Goal: Task Accomplishment & Management: Use online tool/utility

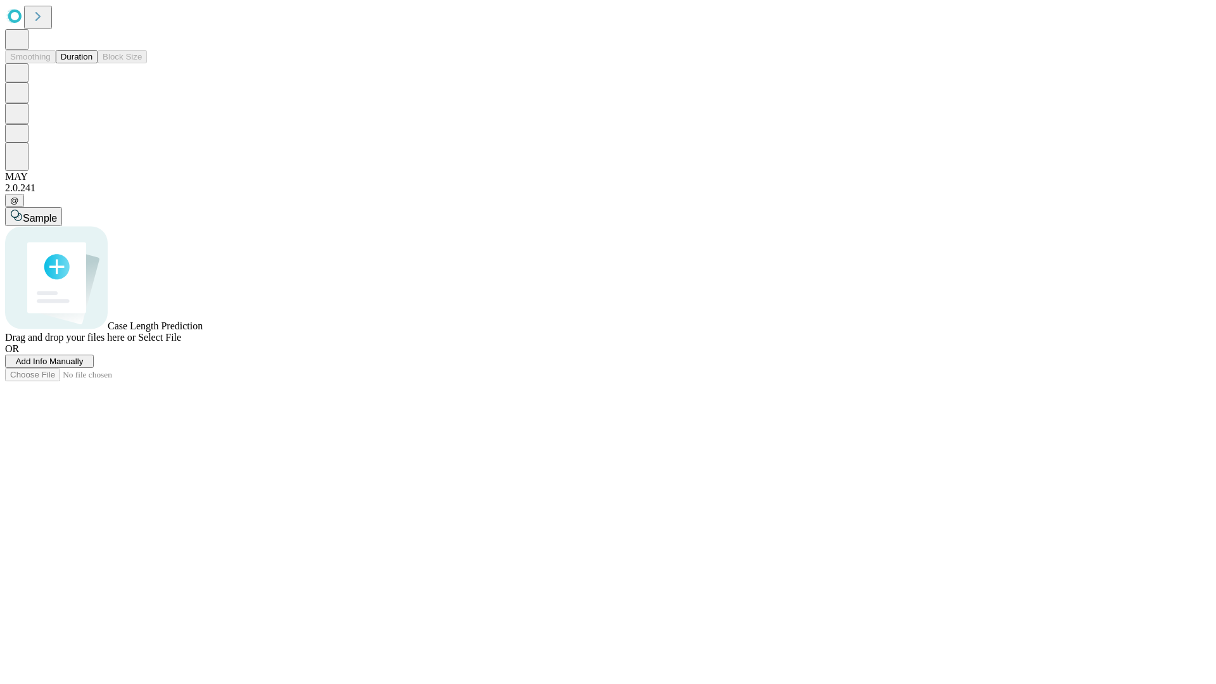
click at [92, 63] on button "Duration" at bounding box center [77, 56] width 42 height 13
click at [84, 366] on span "Add Info Manually" at bounding box center [50, 362] width 68 height 10
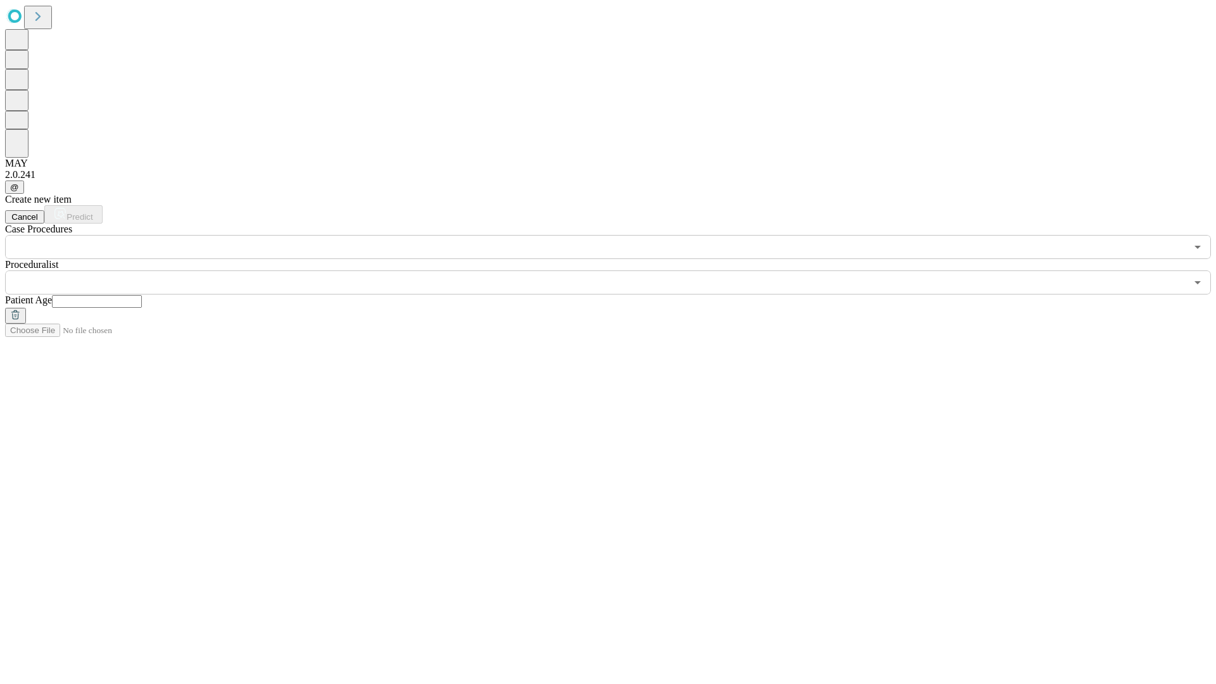
click at [142, 295] on input "text" at bounding box center [97, 301] width 90 height 13
type input "**"
click at [617, 270] on input "text" at bounding box center [595, 282] width 1181 height 24
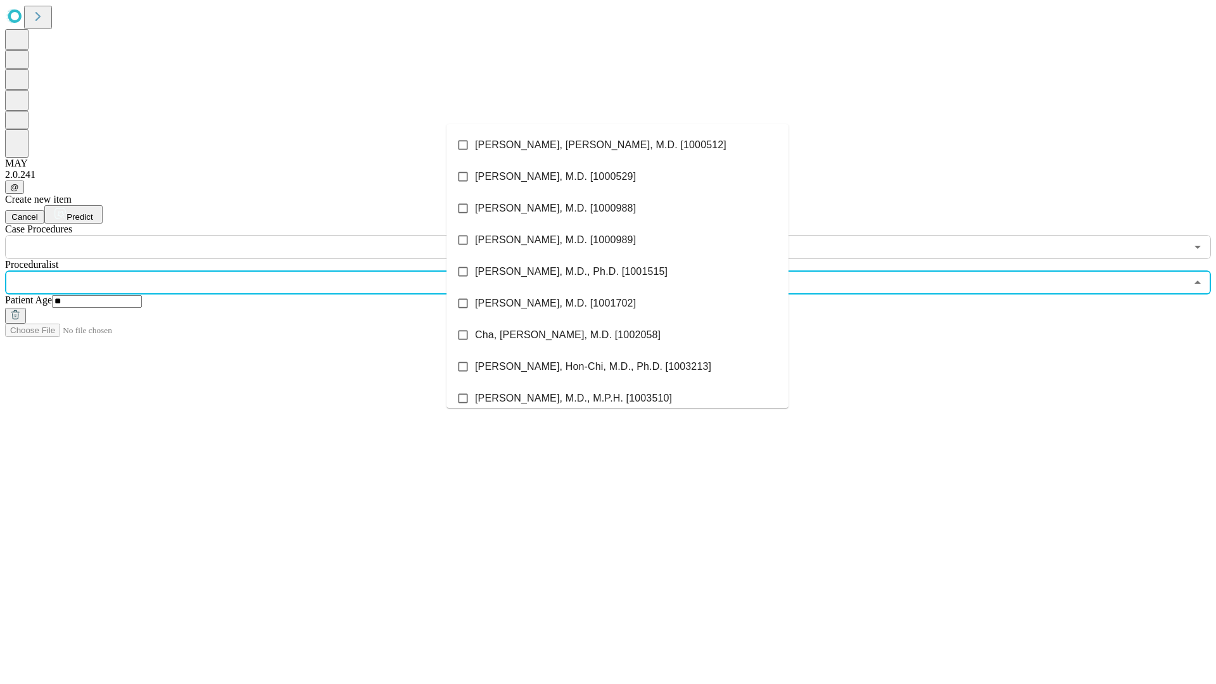
click at [618, 145] on li "[PERSON_NAME], [PERSON_NAME], M.D. [1000512]" at bounding box center [618, 145] width 342 height 32
click at [266, 235] on input "text" at bounding box center [595, 247] width 1181 height 24
